Goal: Contribute content: Contribute content

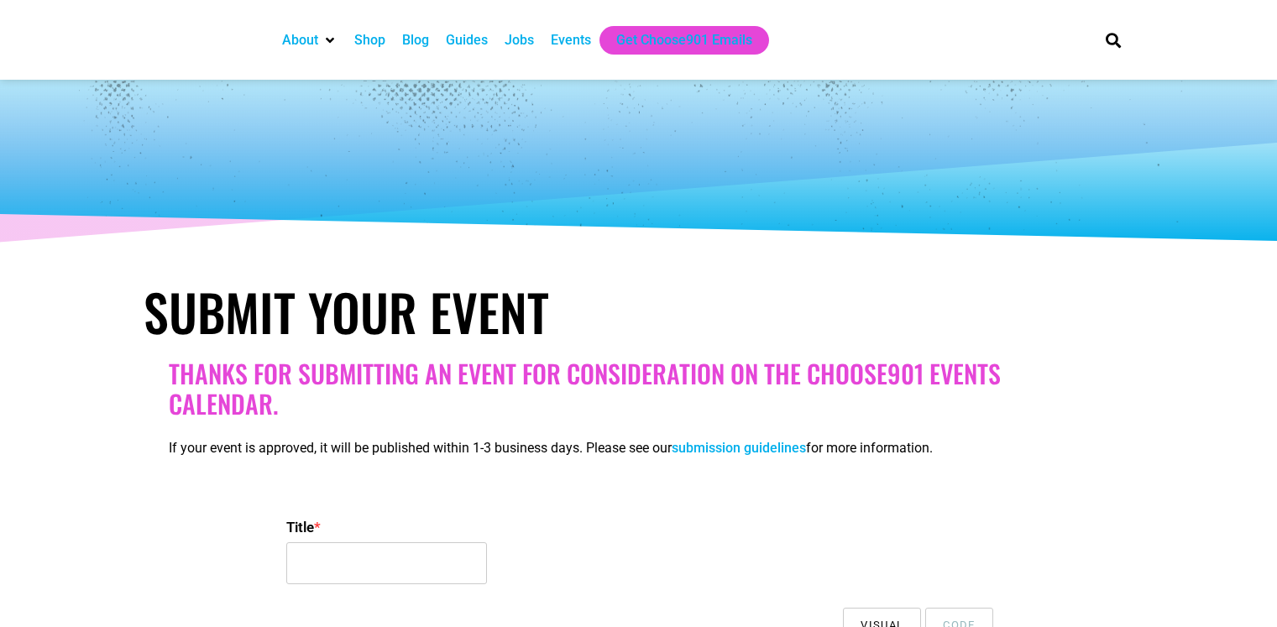
select select
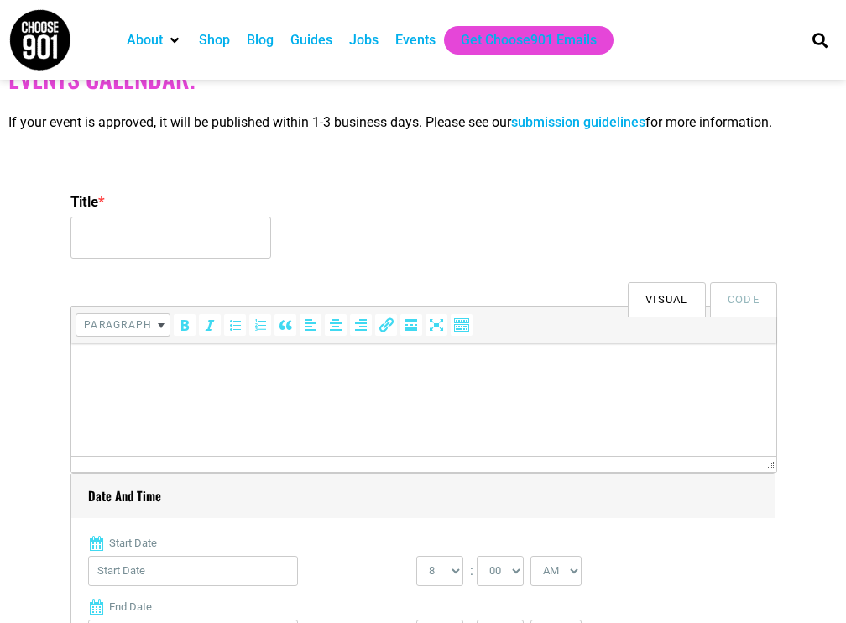
scroll to position [420, 0]
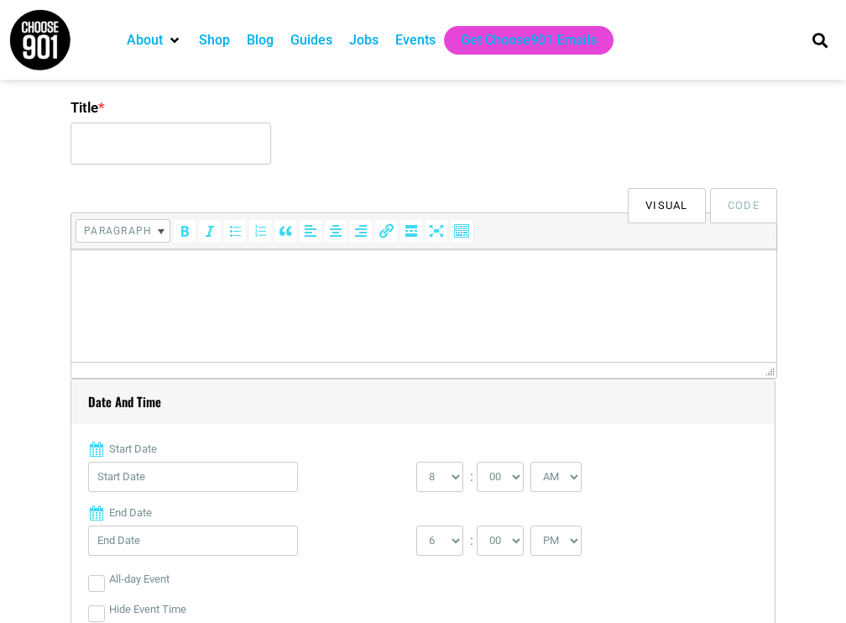
click at [222, 115] on label "Title *" at bounding box center [423, 107] width 705 height 30
click at [222, 123] on input "Title *" at bounding box center [171, 144] width 201 height 42
click at [222, 118] on label "Title *" at bounding box center [423, 107] width 705 height 30
click at [222, 123] on input "Title *" at bounding box center [171, 144] width 201 height 42
click at [228, 135] on input "Title *" at bounding box center [171, 144] width 201 height 42
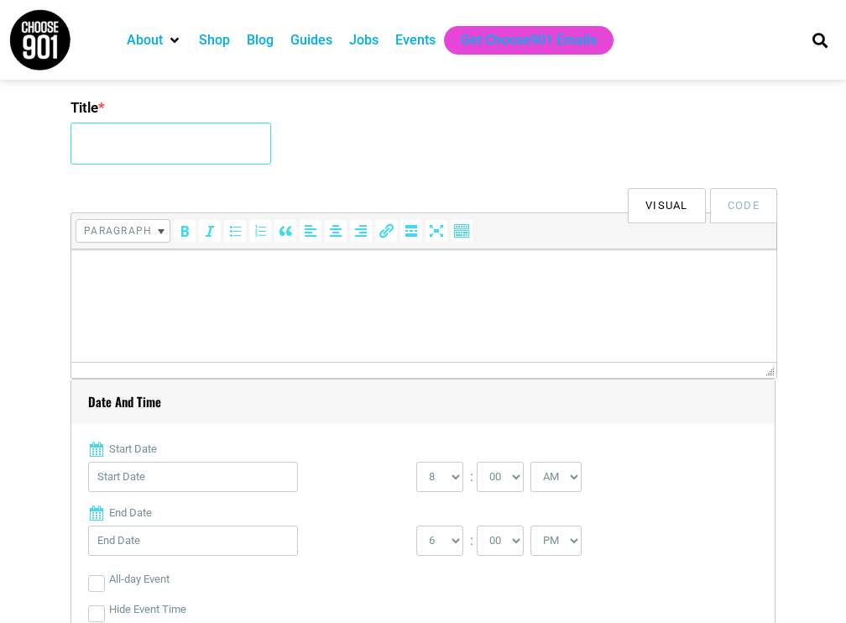
type input "3rd International Summit on Environmental Science and Engineering"
click at [152, 296] on html at bounding box center [423, 272] width 705 height 47
click at [532, 296] on html at bounding box center [423, 272] width 705 height 47
drag, startPoint x: 532, startPoint y: 319, endPoint x: 531, endPoint y: 310, distance: 9.3
drag, startPoint x: 531, startPoint y: 310, endPoint x: 247, endPoint y: 311, distance: 284.5
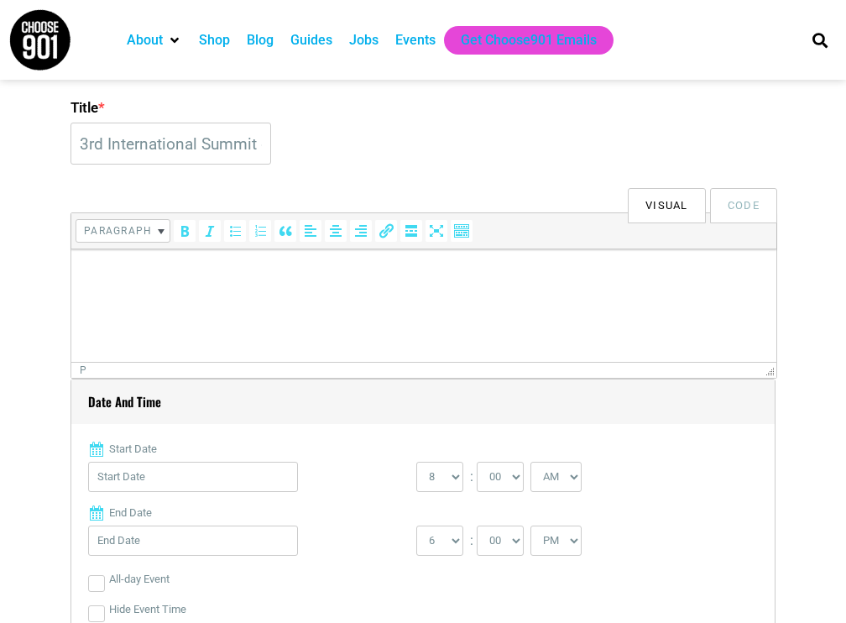
drag, startPoint x: 247, startPoint y: 311, endPoint x: 177, endPoint y: 319, distance: 70.1
click at [177, 296] on html at bounding box center [423, 272] width 705 height 47
paste body
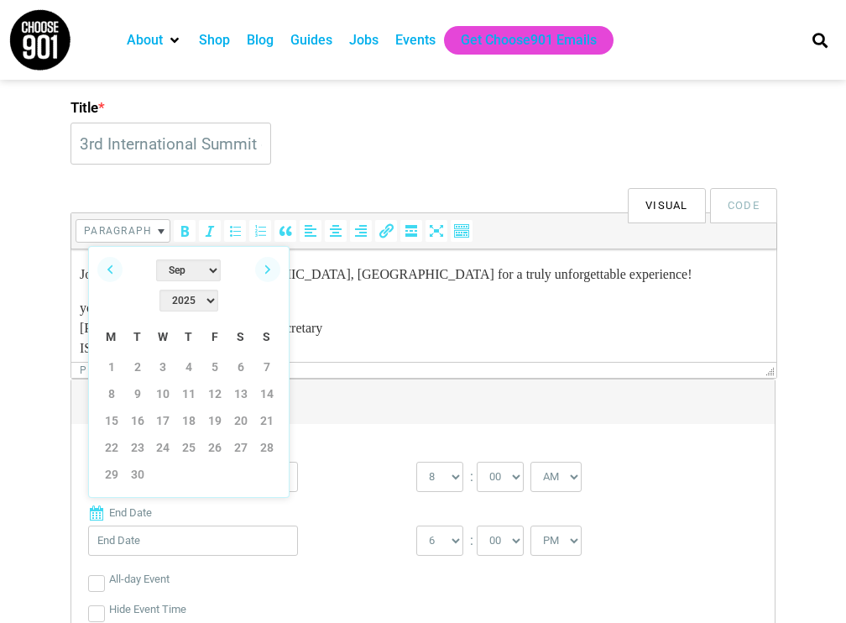
click at [156, 279] on select "Jan Feb Mar Apr May Jun [DATE] Aug Sep Oct Nov Dec" at bounding box center [188, 270] width 65 height 22
click at [104, 381] on link "3" at bounding box center [111, 393] width 25 height 25
type input "[DATE]"
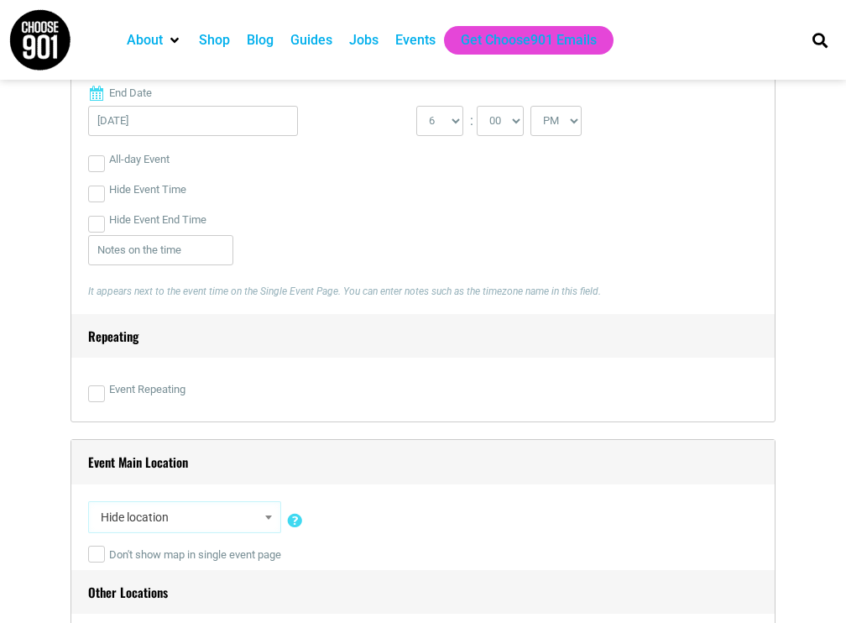
scroll to position [420, 0]
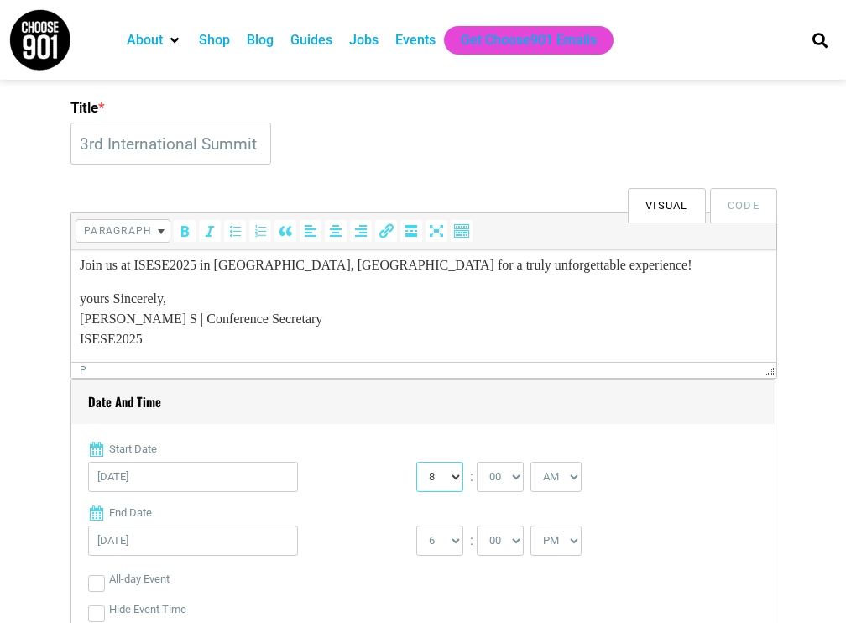
click at [457, 470] on select "0 1 2 3 4 5 6 7 8 9 10 11 12" at bounding box center [439, 477] width 47 height 30
select select "10"
click at [416, 462] on select "0 1 2 3 4 5 6 7 8 9 10 11 12" at bounding box center [439, 477] width 47 height 30
click at [146, 558] on div "[DATE]" at bounding box center [252, 544] width 328 height 39
click at [170, 536] on input "[DATE]" at bounding box center [193, 540] width 210 height 30
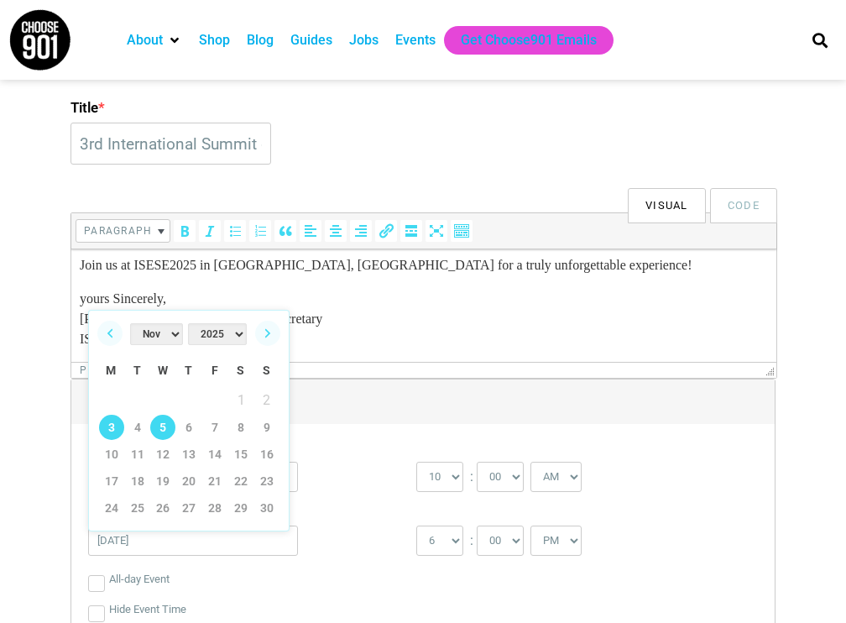
click at [168, 424] on link "5" at bounding box center [162, 427] width 25 height 25
type input "[DATE]"
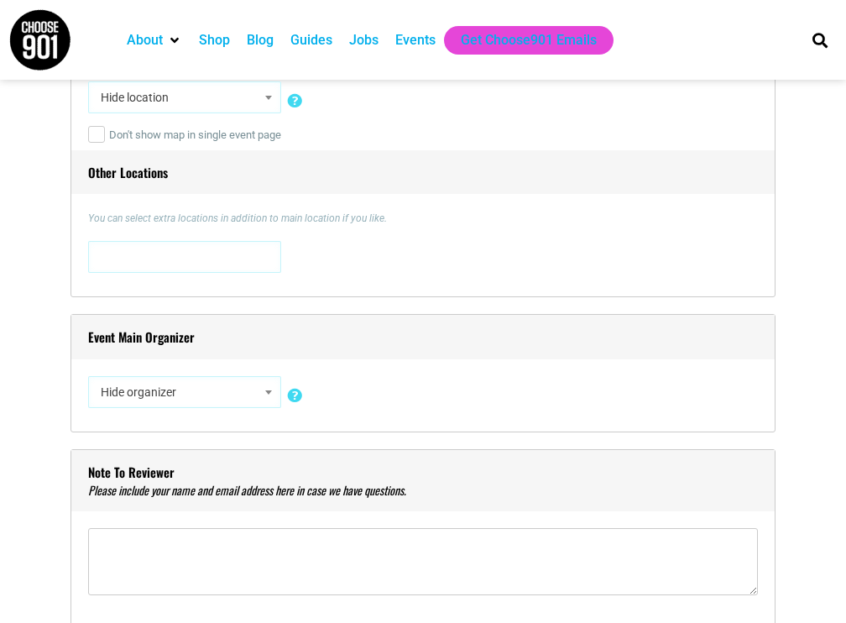
scroll to position [1679, 0]
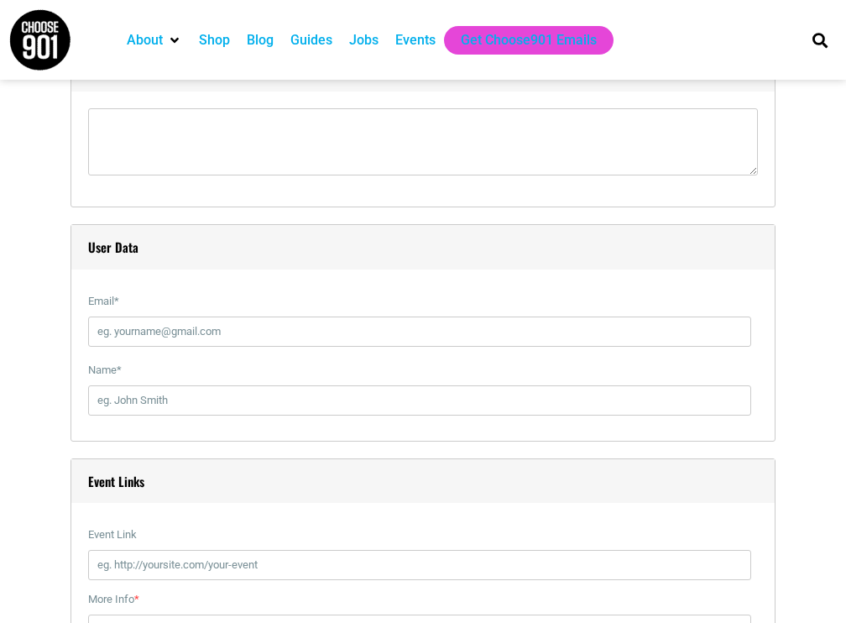
click at [209, 347] on div "Email *" at bounding box center [423, 320] width 670 height 69
click at [216, 330] on input "Email *" at bounding box center [419, 331] width 663 height 30
type input "[EMAIL_ADDRESS][DOMAIN_NAME]"
type input "[PERSON_NAME] S"
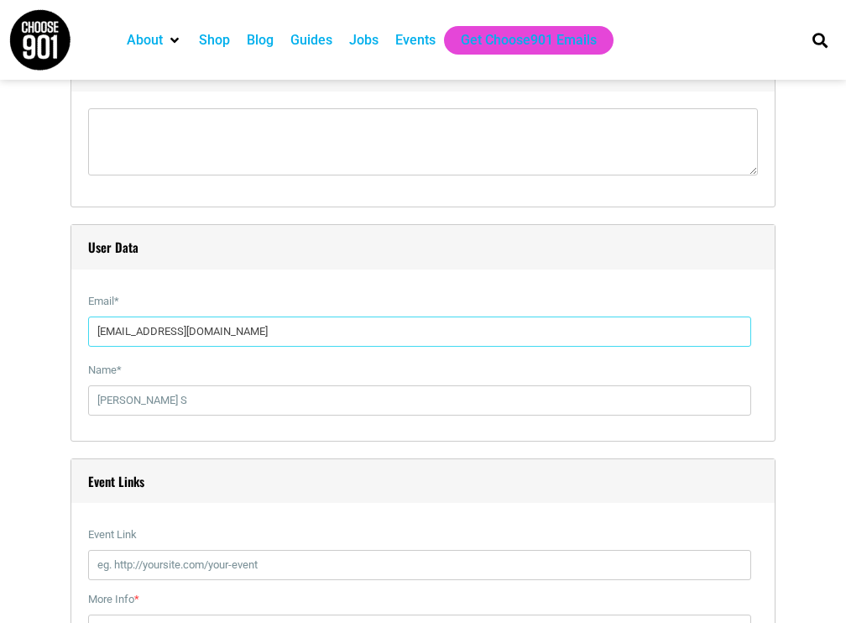
scroll to position [2098, 0]
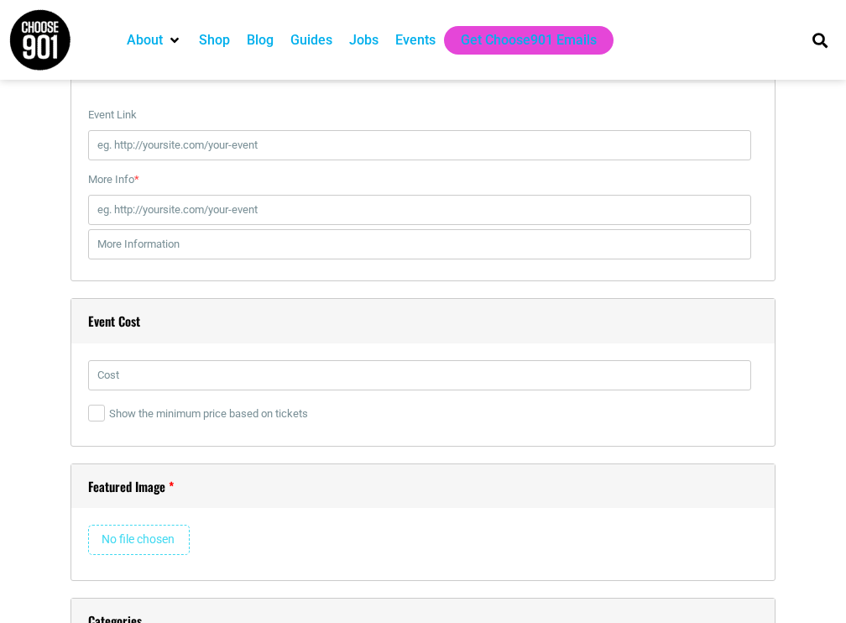
click at [232, 103] on label "Event Link" at bounding box center [419, 115] width 663 height 30
click at [232, 130] on input "Event Link" at bounding box center [419, 145] width 663 height 30
click at [238, 168] on label "More Info *" at bounding box center [419, 180] width 663 height 30
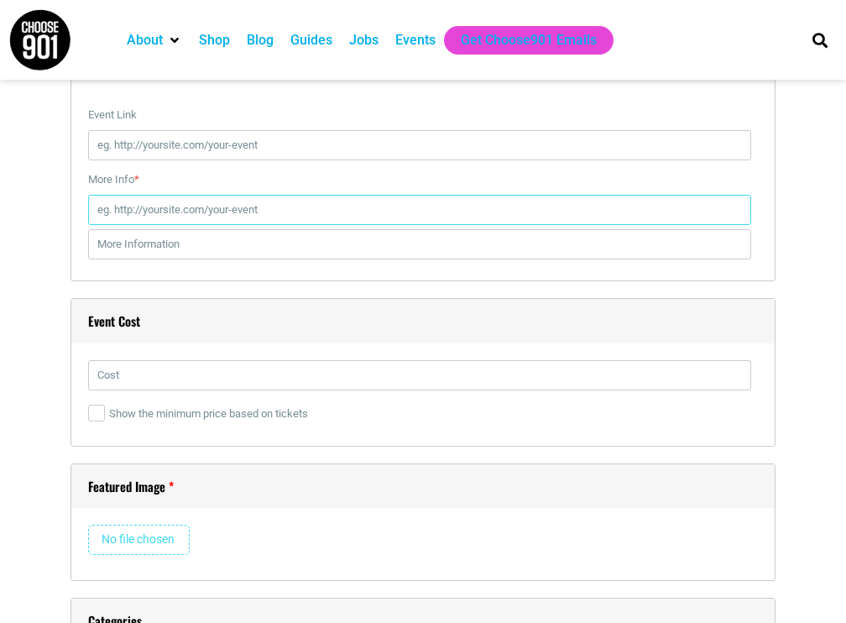
click at [238, 195] on input "More Info *" at bounding box center [419, 210] width 663 height 30
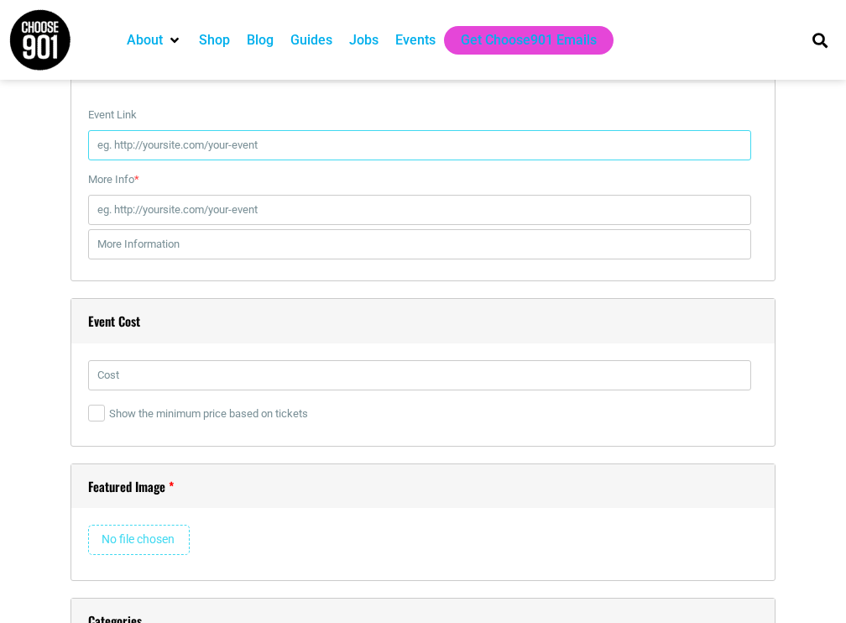
click at [263, 138] on input "Event Link" at bounding box center [419, 145] width 663 height 30
type input "[URL][DOMAIN_NAME]"
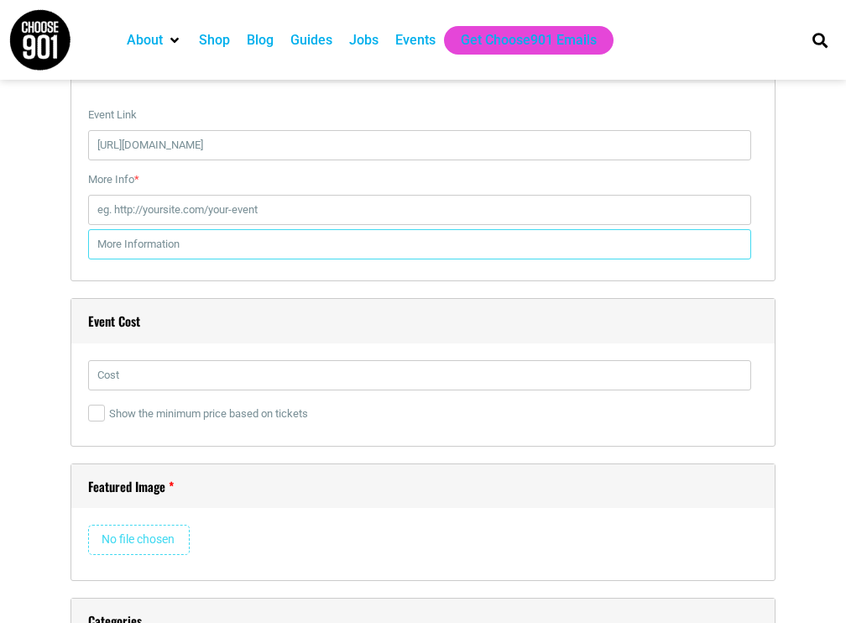
click at [272, 235] on input "text" at bounding box center [419, 244] width 663 height 30
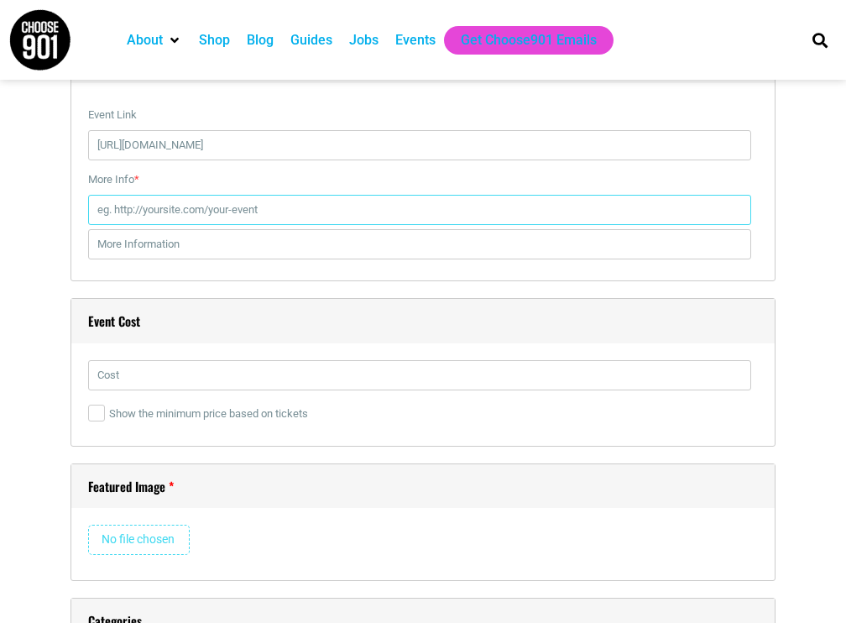
click at [279, 201] on input "More Info *" at bounding box center [419, 210] width 663 height 30
type input "[URL][DOMAIN_NAME]"
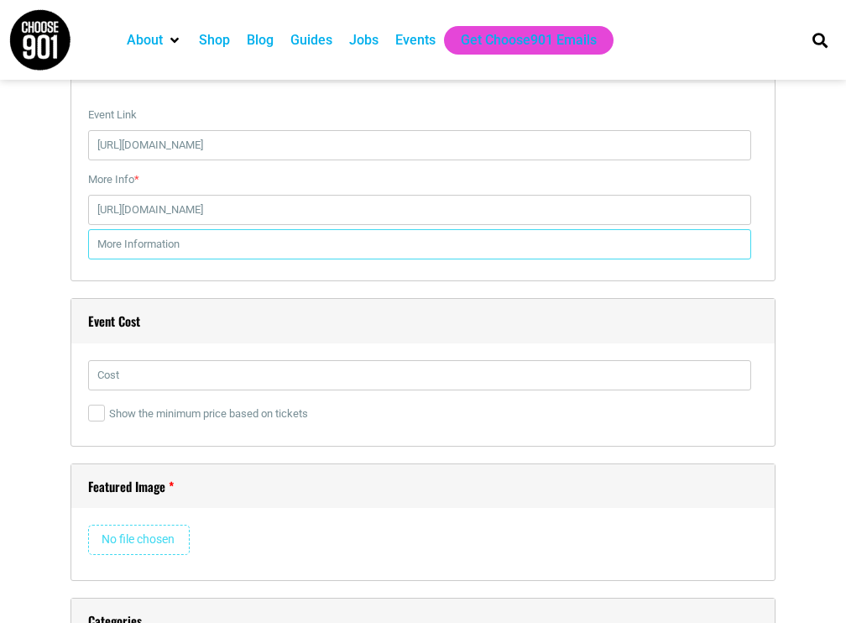
click at [268, 249] on input "text" at bounding box center [419, 244] width 663 height 30
type input "Registration"
click at [191, 389] on div at bounding box center [423, 379] width 670 height 39
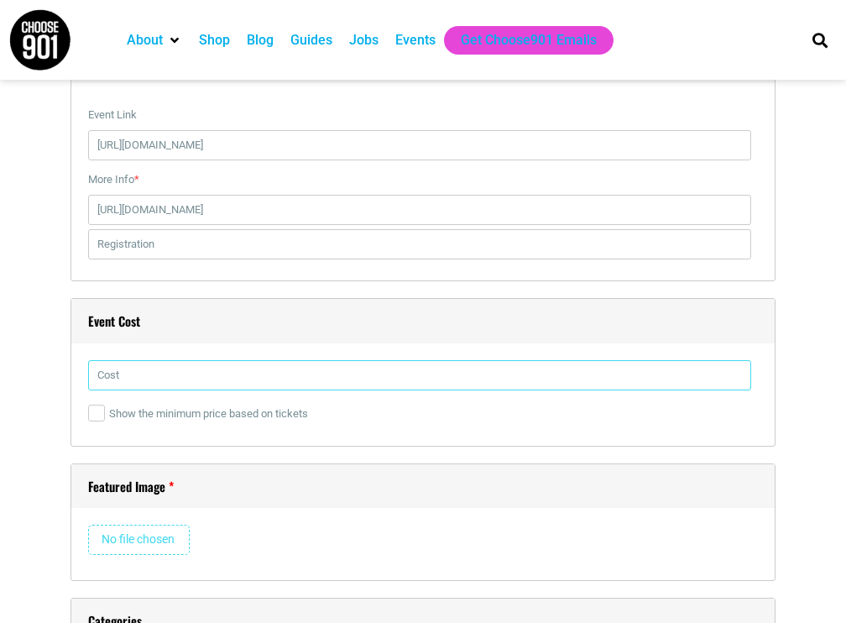
click at [200, 380] on input "text" at bounding box center [419, 375] width 663 height 30
type input "749"
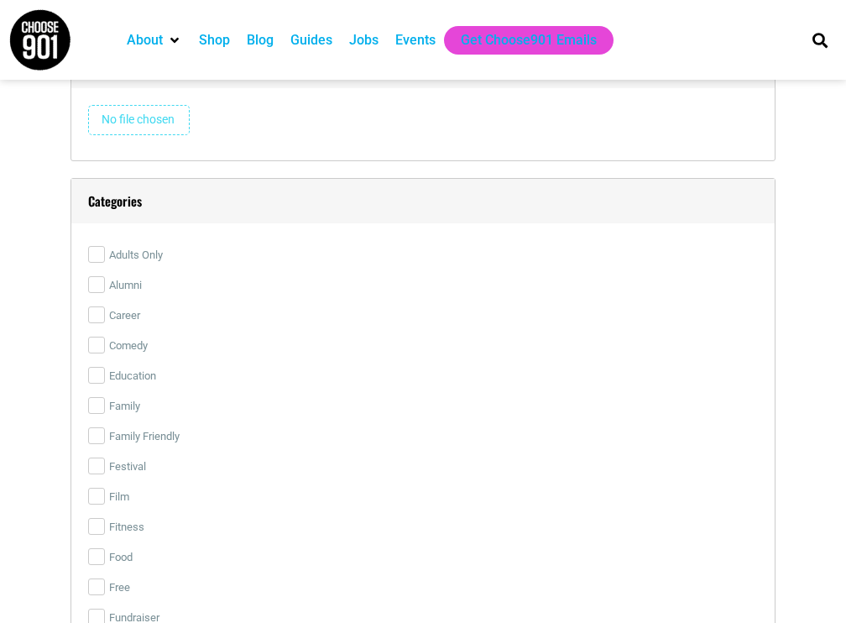
click at [118, 105] on input "file" at bounding box center [139, 120] width 102 height 30
type input "C:\fakepath\ISESE2025 Logo.png"
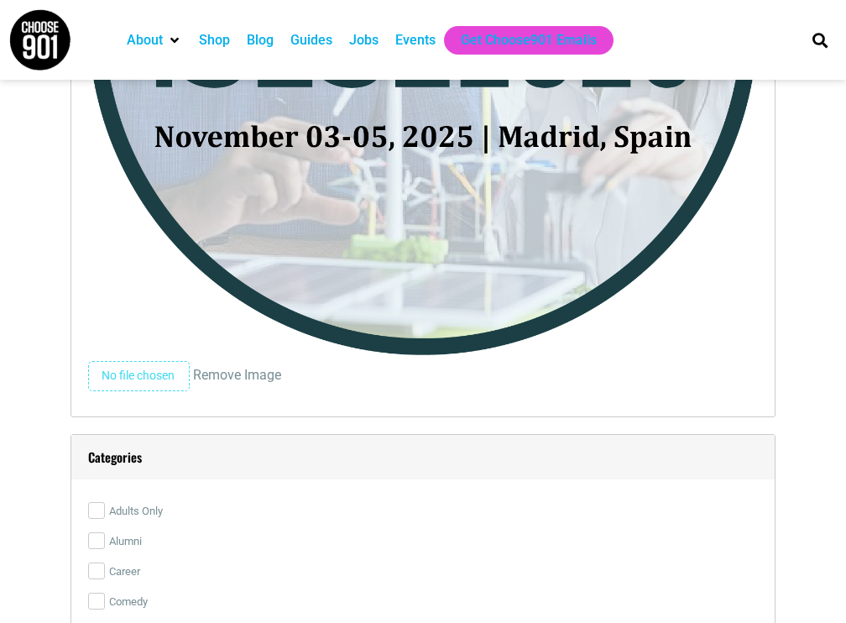
scroll to position [3612, 0]
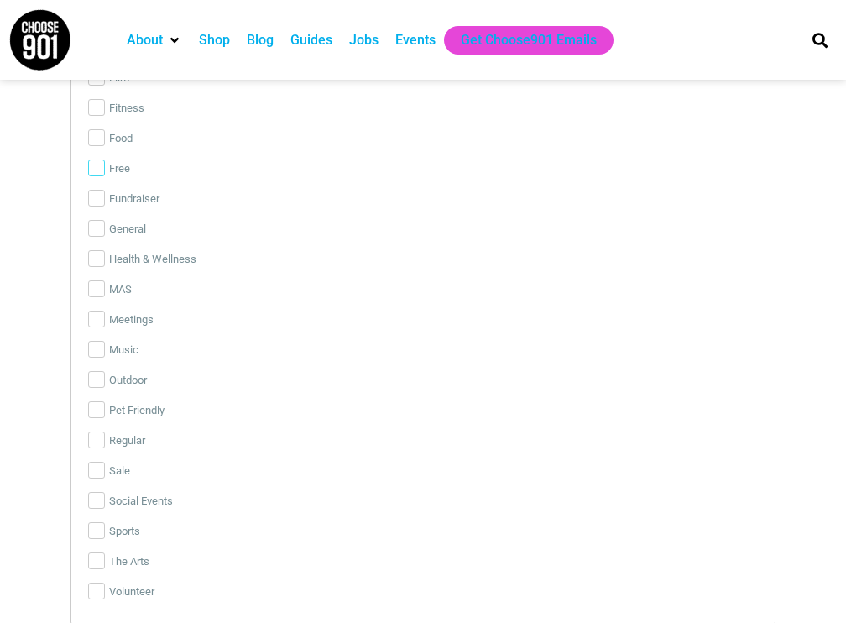
click at [104, 161] on div "Categories Adults Only Alumni Career Comedy Education Family Family Friendly Fe…" at bounding box center [423, 191] width 705 height 865
click at [104, 161] on input "Free" at bounding box center [96, 167] width 17 height 17
checkbox input "true"
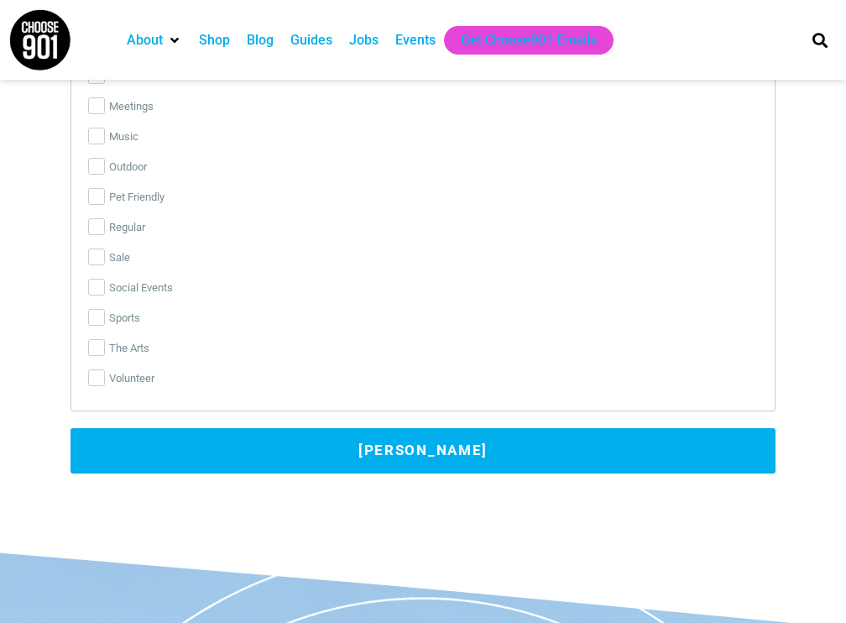
scroll to position [4032, 0]
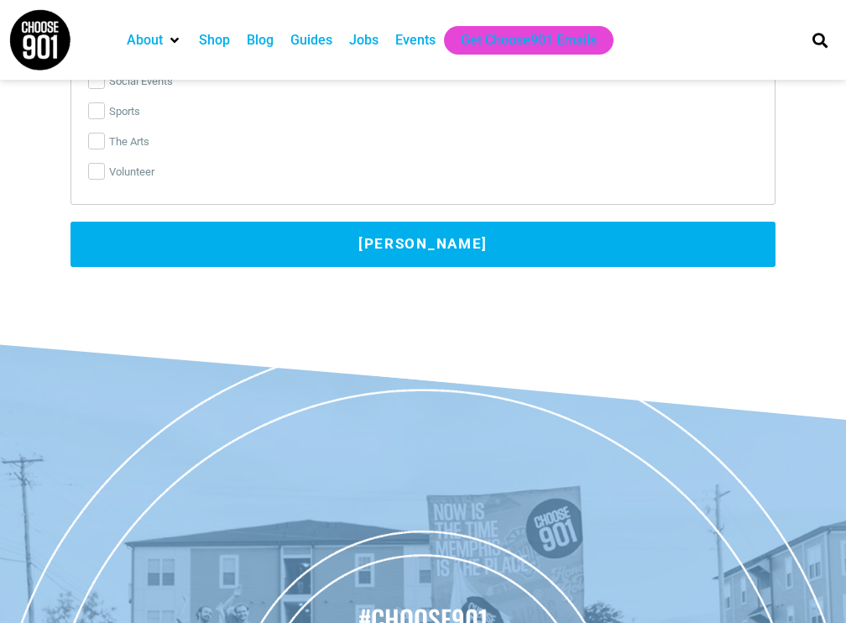
click at [354, 242] on button "[PERSON_NAME]" at bounding box center [423, 244] width 705 height 45
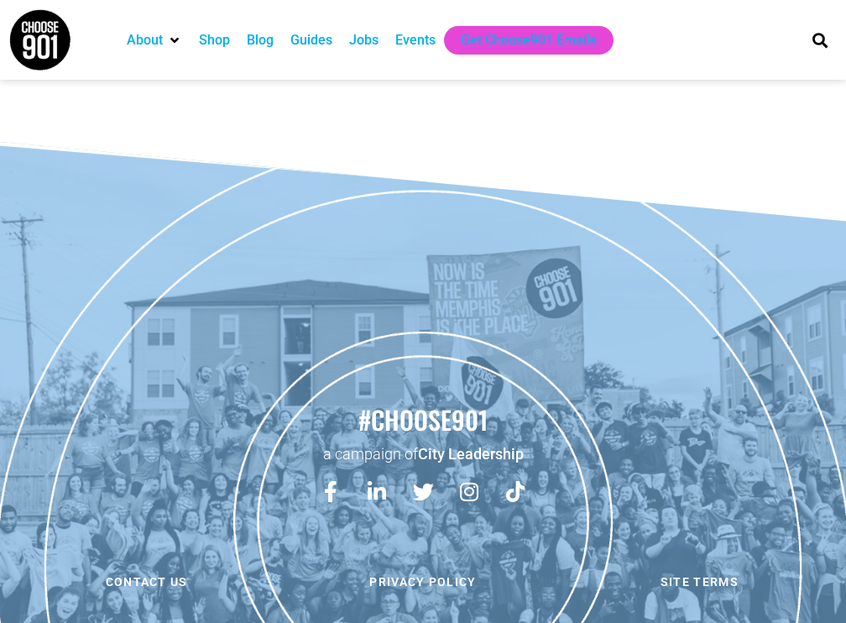
scroll to position [0, 0]
